Goal: Task Accomplishment & Management: Manage account settings

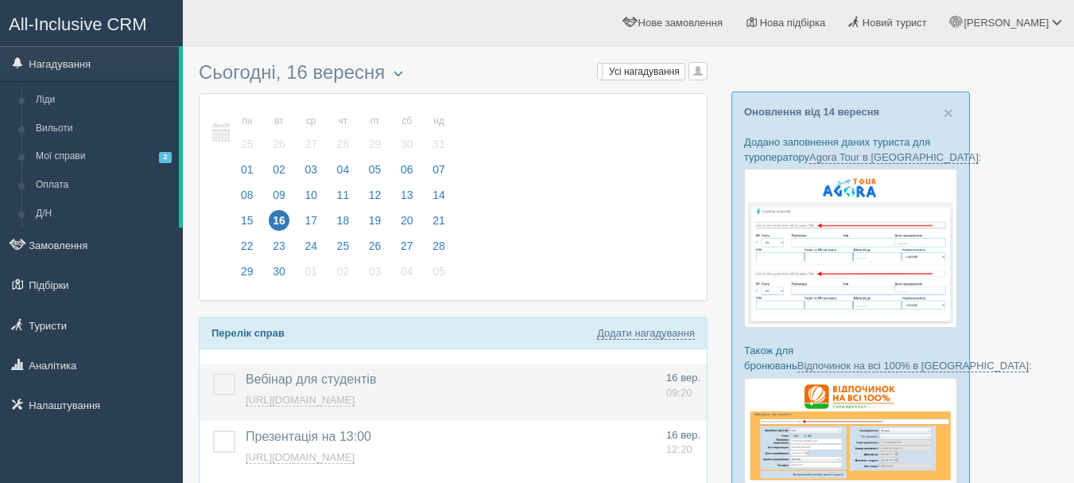
click at [213, 373] on label at bounding box center [213, 373] width 0 height 0
click at [0, 0] on input "checkbox" at bounding box center [0, 0] width 0 height 0
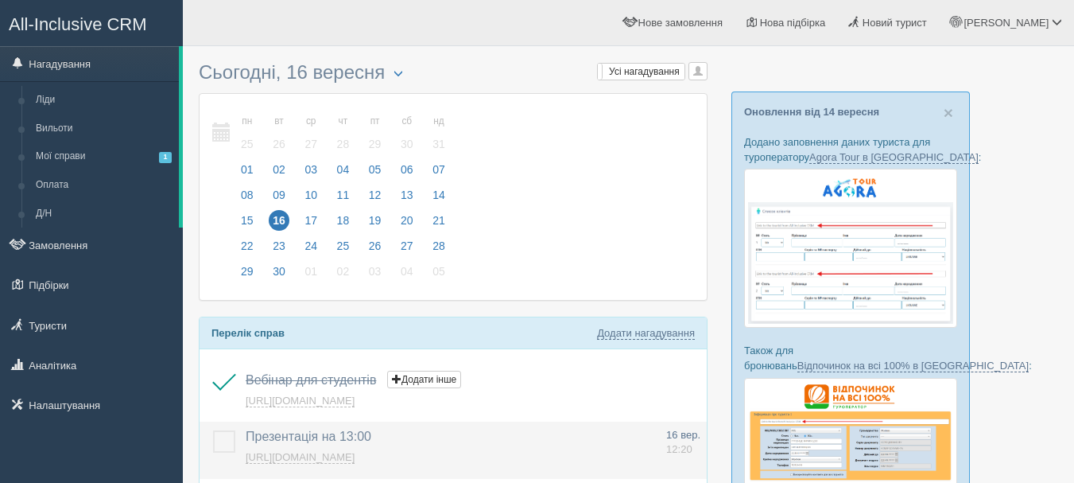
click at [258, 460] on link "[URL][DOMAIN_NAME]" at bounding box center [300, 457] width 109 height 13
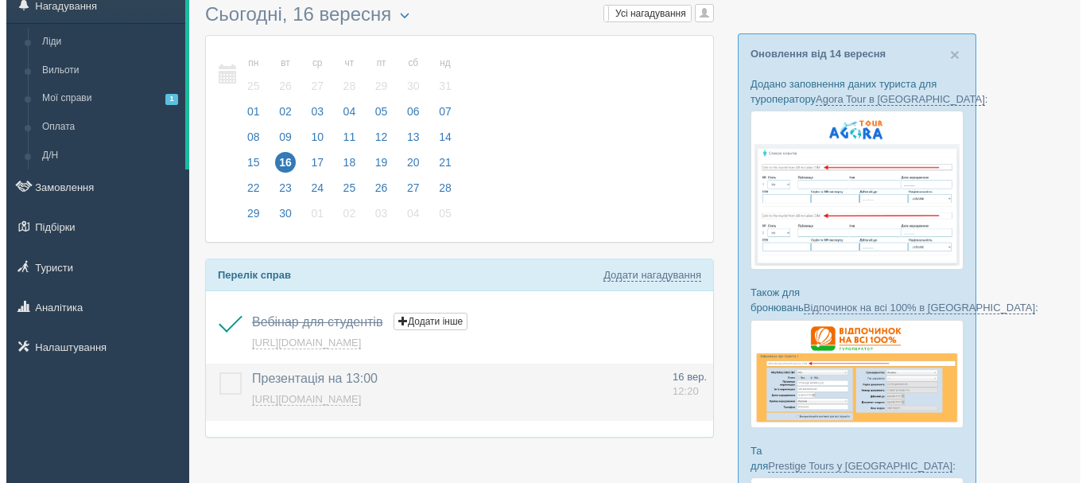
scroll to position [80, 0]
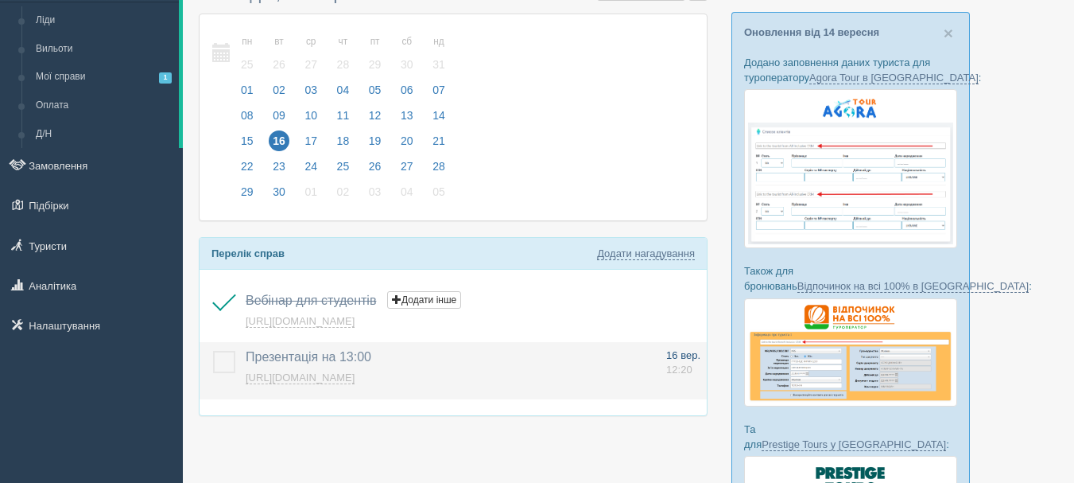
click at [674, 374] on span "12:20" at bounding box center [679, 369] width 26 height 12
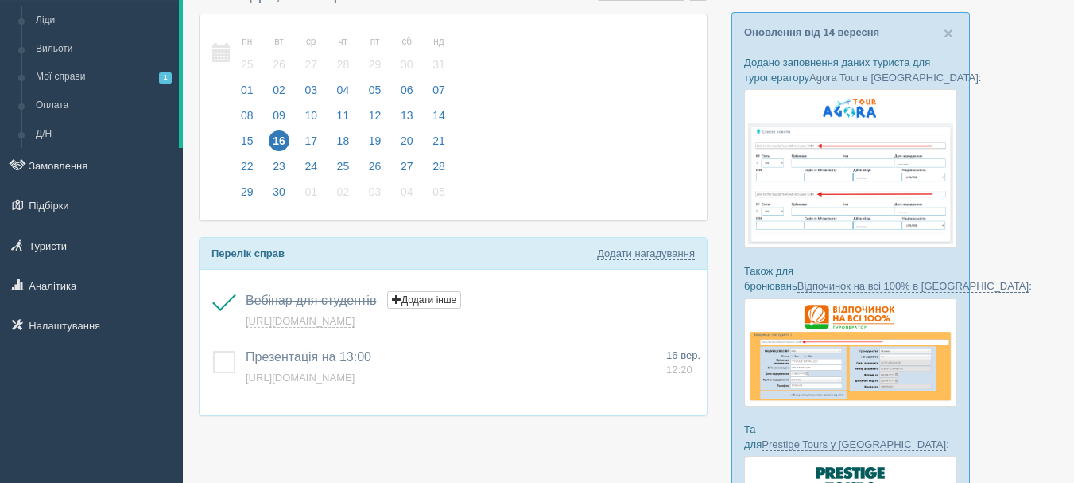
type input "Презентація на 13:00"
type textarea "[URL][DOMAIN_NAME]"
select select "12"
select select "20"
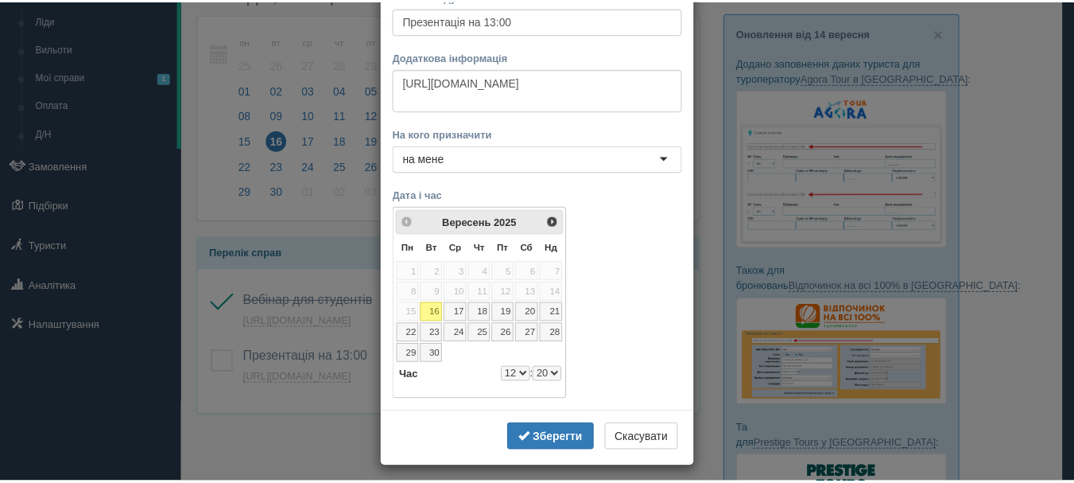
scroll to position [103, 0]
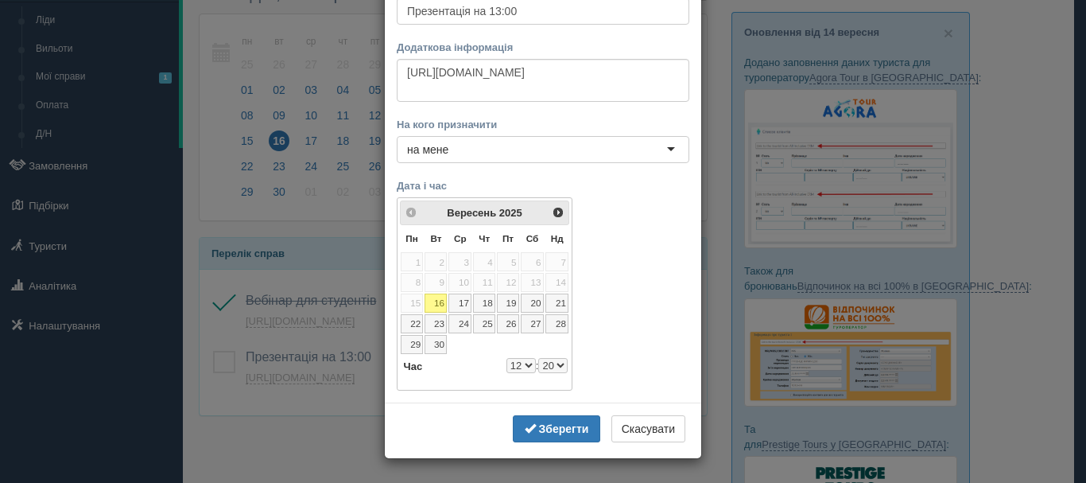
click at [526, 363] on select "0 1 2 3 4 5 6 7 8 9 10 11 12 13 14 15 16 17 18 19 20 21 22 23" at bounding box center [521, 365] width 29 height 15
select select "13"
select select "20"
click at [543, 369] on select "00 05 10 15 20 25 30 35 40 45 50 55" at bounding box center [552, 365] width 29 height 15
select select "13"
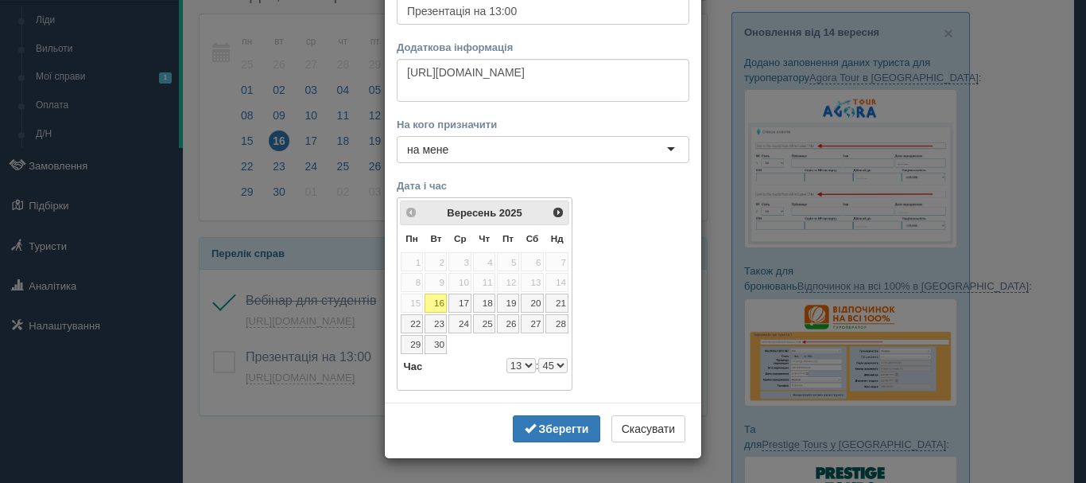
select select "45"
click at [404, 6] on input "Презентація на 13:00" at bounding box center [543, 11] width 293 height 27
click at [553, 14] on input "[PERSON_NAME] на 13:00" at bounding box center [543, 11] width 293 height 27
click at [527, 7] on input "[PERSON_NAME] на 13:00" at bounding box center [543, 11] width 293 height 27
type input "[PERSON_NAME] на 14:00"
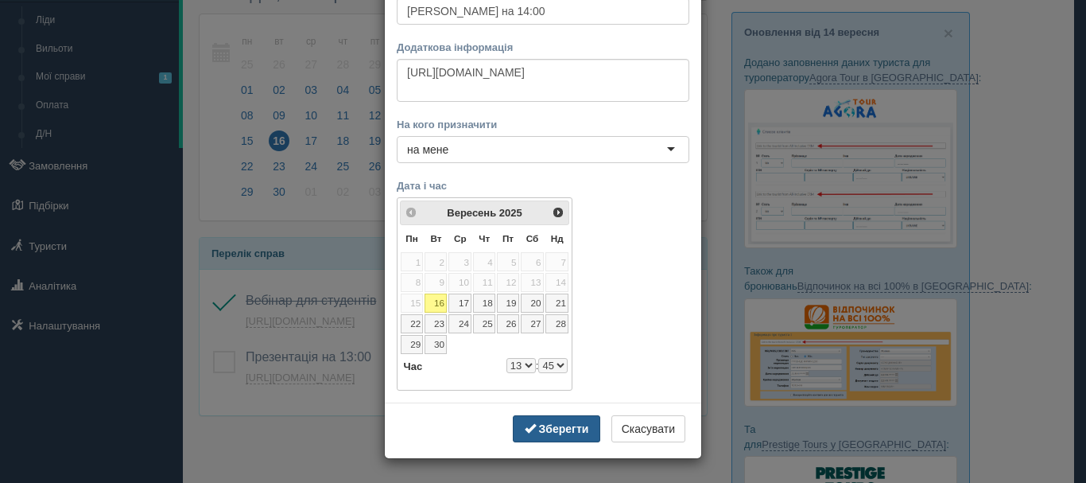
click at [560, 423] on b "Зберегти" at bounding box center [564, 428] width 50 height 13
